Goal: Task Accomplishment & Management: Manage account settings

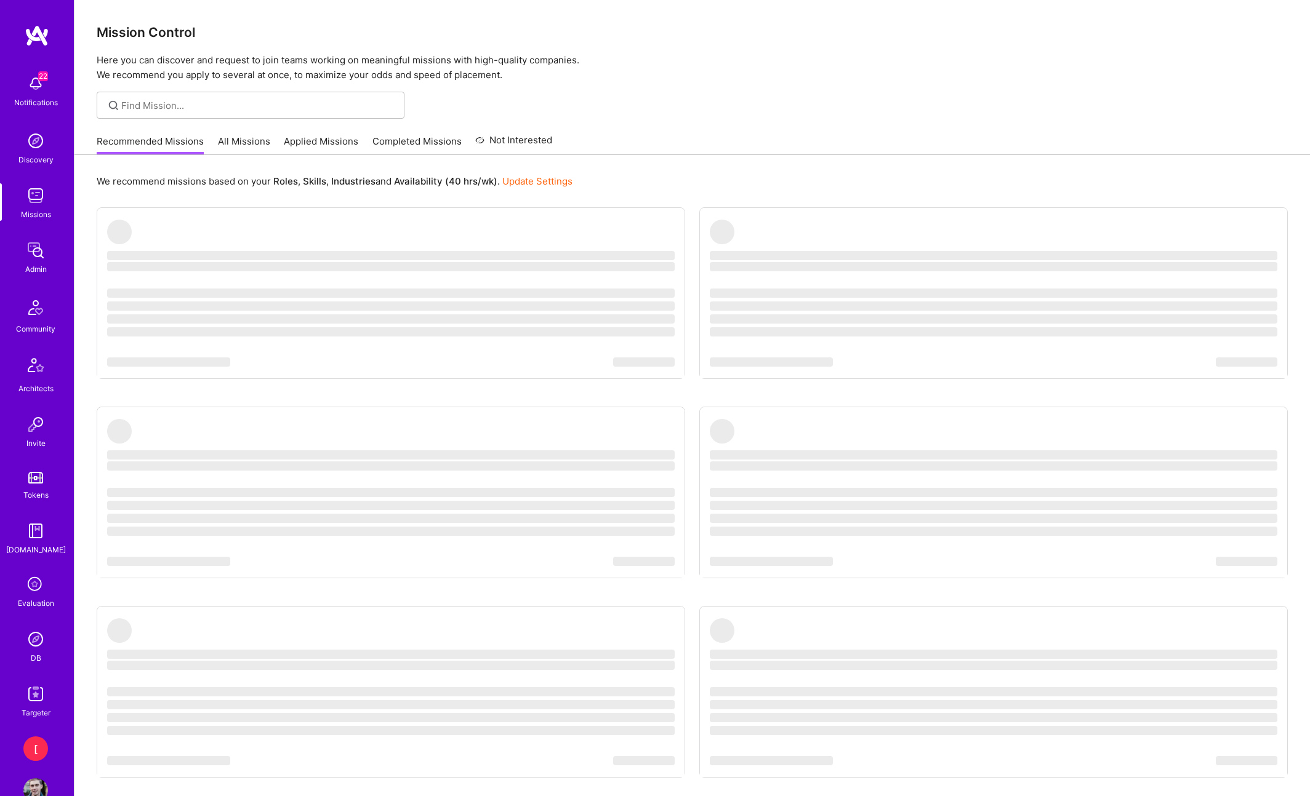
click at [41, 640] on img at bounding box center [35, 639] width 25 height 25
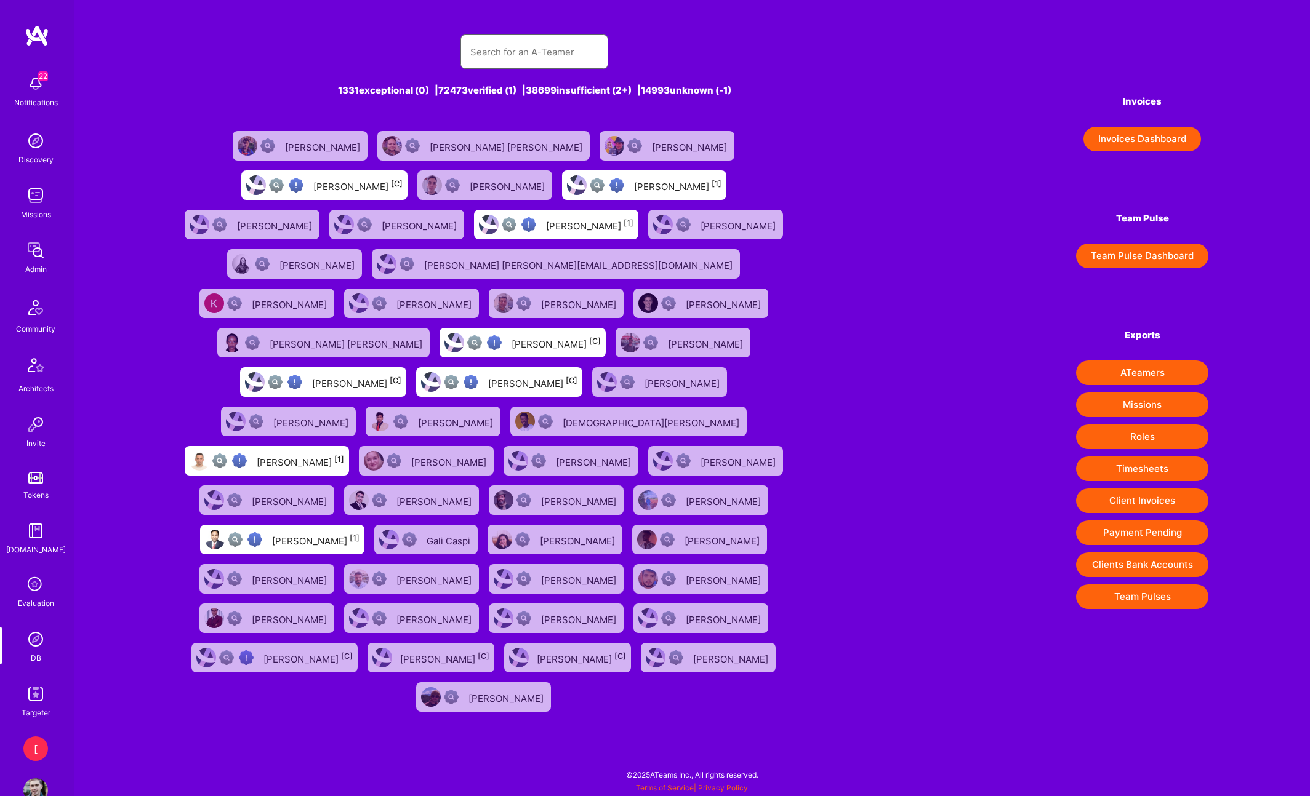
click at [532, 55] on input "text" at bounding box center [534, 51] width 128 height 31
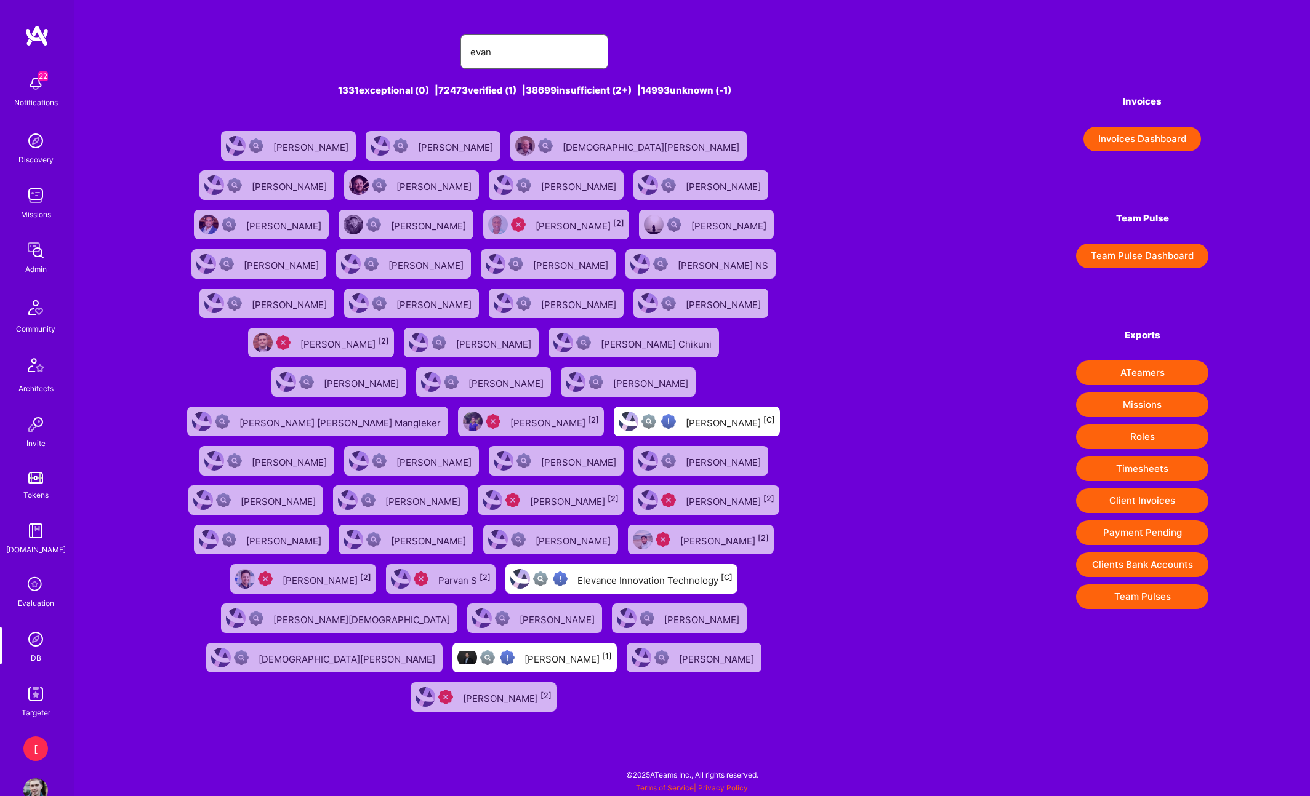
type input "evan"
click at [586, 650] on div "[PERSON_NAME] [1]" at bounding box center [567, 658] width 87 height 16
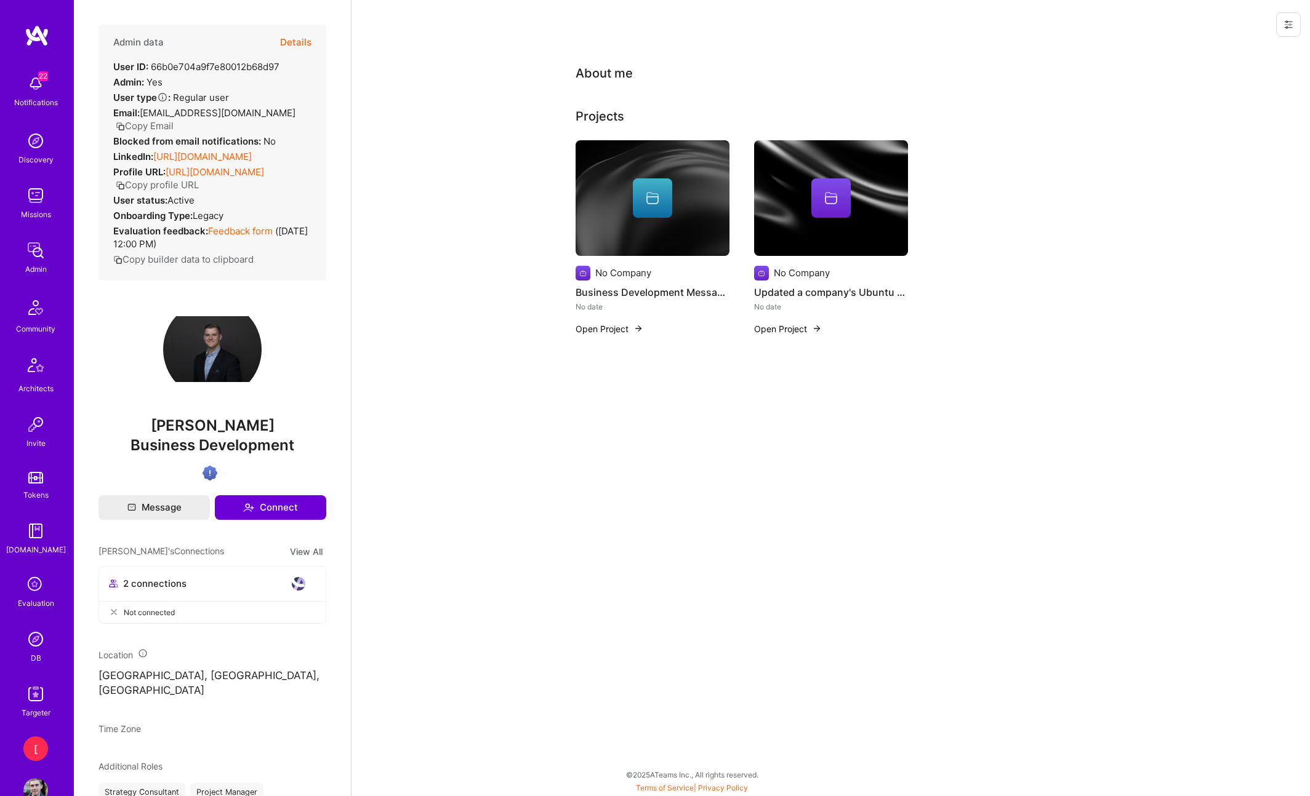
click at [1293, 29] on button at bounding box center [1288, 24] width 25 height 25
click at [1249, 55] on button "Login as Evan" at bounding box center [1236, 52] width 130 height 31
